Goal: Information Seeking & Learning: Understand process/instructions

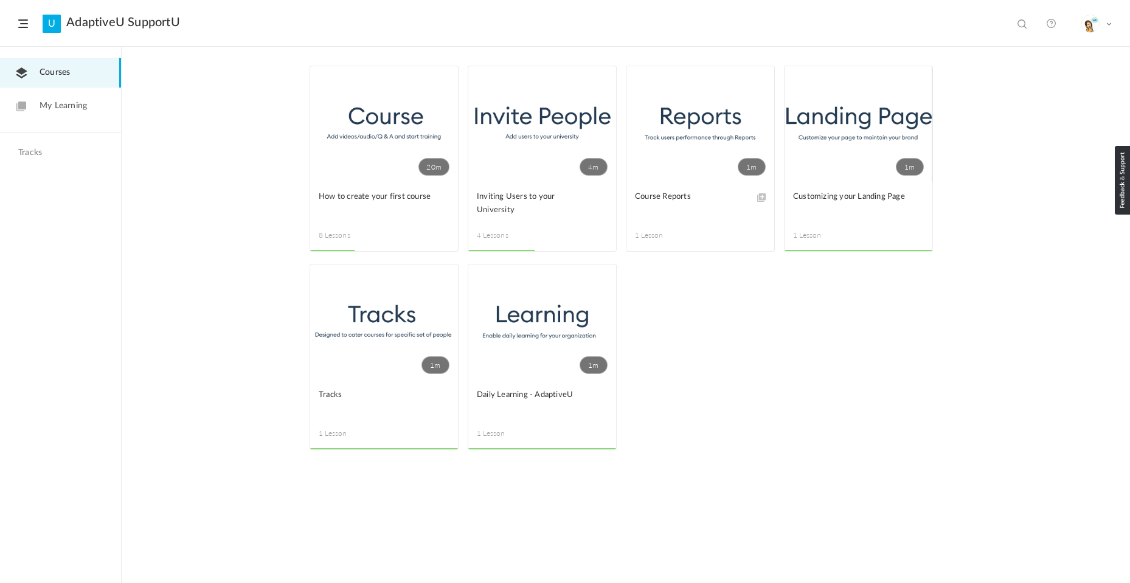
click at [357, 179] on link "20m" at bounding box center [384, 124] width 148 height 116
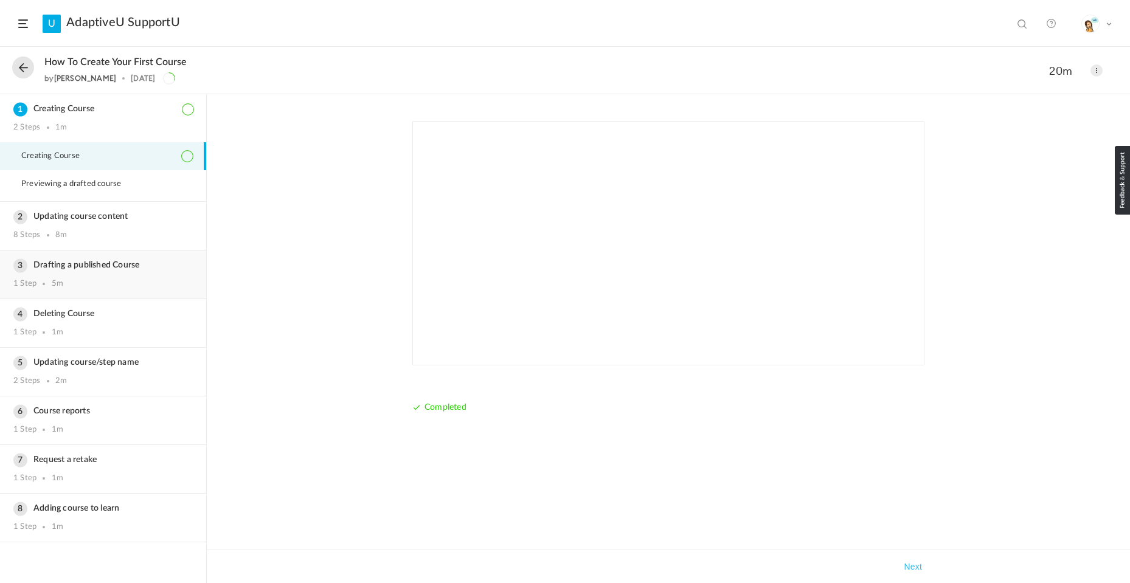
click at [153, 271] on div "Drafting a published Course 1 Step 5m" at bounding box center [103, 275] width 206 height 48
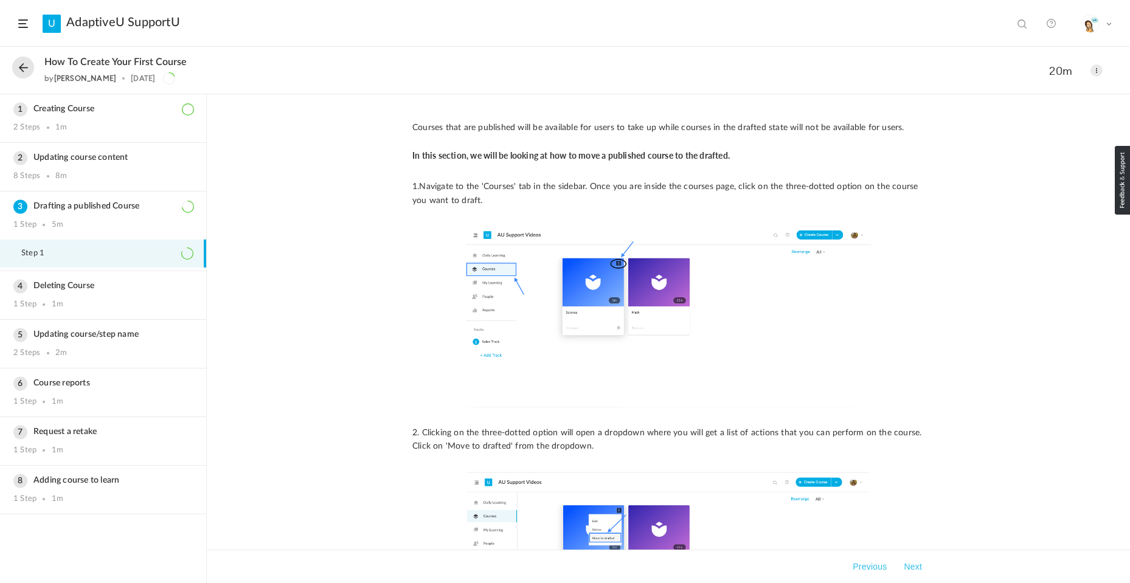
click at [1100, 72] on span at bounding box center [1097, 70] width 12 height 12
click at [1097, 71] on span at bounding box center [1097, 70] width 12 height 12
click at [113, 281] on h3 "Deleting Course" at bounding box center [102, 286] width 179 height 10
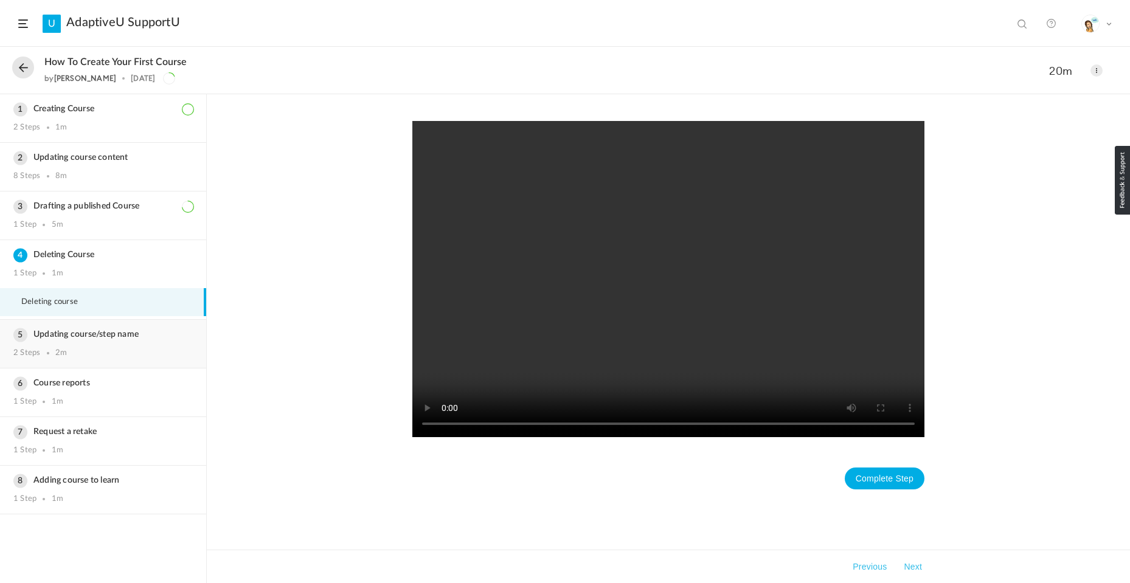
click at [109, 339] on h3 "Updating course/step name" at bounding box center [102, 335] width 179 height 10
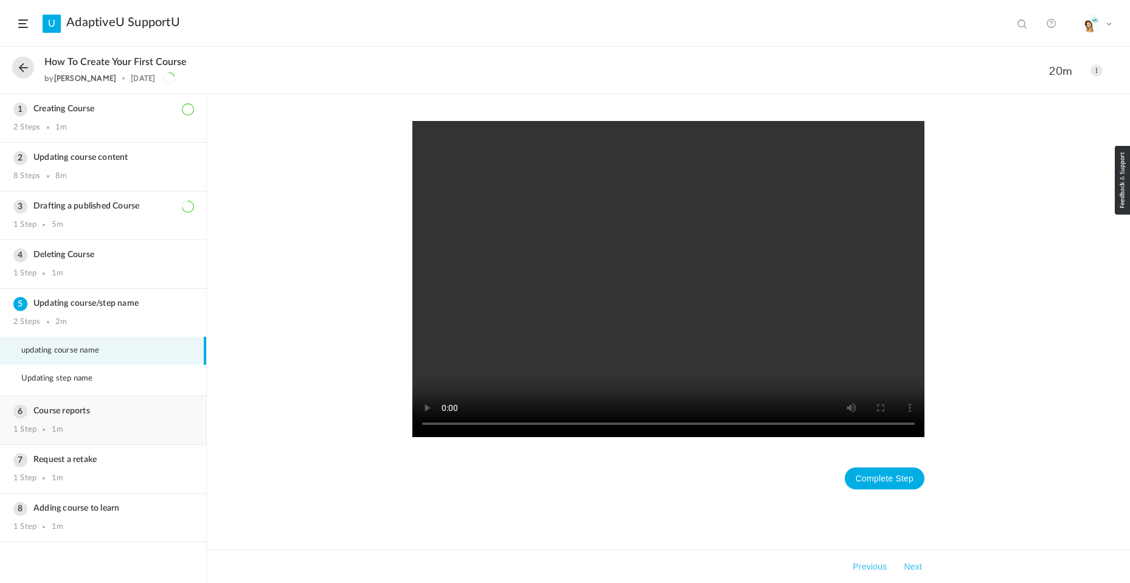
click at [117, 422] on div "Course reports 1 Step 1m" at bounding box center [103, 421] width 206 height 48
